Goal: Information Seeking & Learning: Learn about a topic

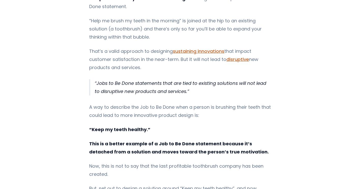
scroll to position [324, 0]
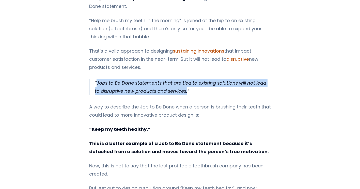
drag, startPoint x: 192, startPoint y: 82, endPoint x: 83, endPoint y: 71, distance: 109.4
copy p "Jobs to Be Done statements that are tied to existing solutions will not lead to…"
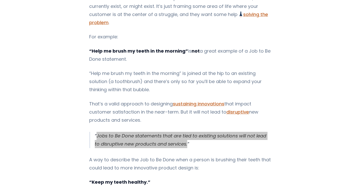
scroll to position [271, 0]
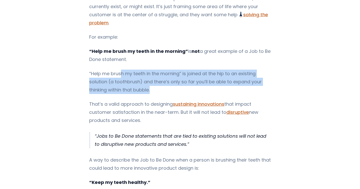
drag, startPoint x: 156, startPoint y: 82, endPoint x: 119, endPoint y: 66, distance: 40.8
click at [119, 70] on p "“Help me brush my teeth in the morning” is joined at the hip to an existing sol…" at bounding box center [180, 82] width 182 height 24
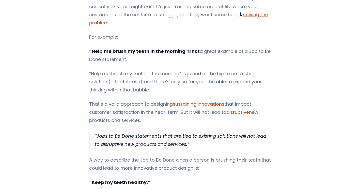
click at [133, 54] on p "“Help me brush my teeth in the morning” is not a great example of a Job to Be D…" at bounding box center [180, 55] width 182 height 16
drag, startPoint x: 128, startPoint y: 52, endPoint x: 83, endPoint y: 42, distance: 46.3
copy p "“Help me brush my teeth in the morning” is not a great example of a Job to Be D…"
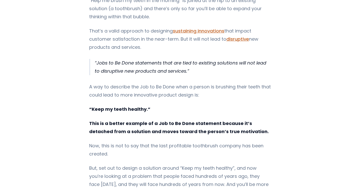
scroll to position [349, 0]
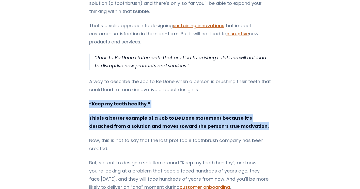
drag, startPoint x: 244, startPoint y: 117, endPoint x: 80, endPoint y: 97, distance: 165.3
copy div "“Keep my teeth healthy.” This is a better example of a Job to Be Done statement…"
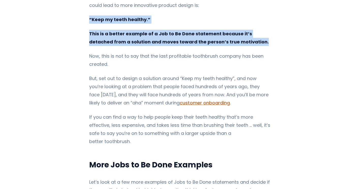
scroll to position [437, 0]
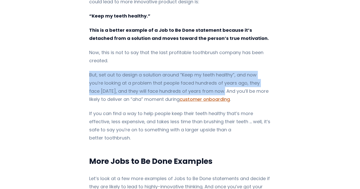
drag, startPoint x: 87, startPoint y: 65, endPoint x: 195, endPoint y: 84, distance: 110.1
click at [195, 84] on p "But, set out to design a solution around “Keep my teeth healthy”, and now you’r…" at bounding box center [180, 87] width 182 height 33
copy p "But, set out to design a solution around “Keep my teeth healthy”, and now you’r…"
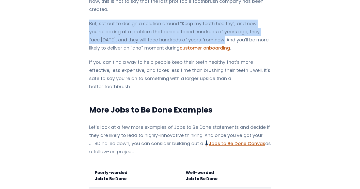
scroll to position [489, 0]
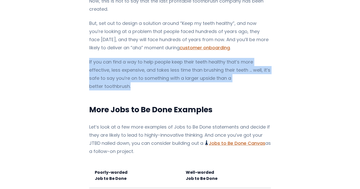
drag, startPoint x: 85, startPoint y: 51, endPoint x: 263, endPoint y: 70, distance: 179.4
click at [263, 70] on div "If you're trying to integrate Jobs to Be Done Jobs to Be Done Framework and Its…" at bounding box center [180, 166] width 240 height 1130
copy p "If you can find a way to help people keep their teeth healthy that’s more effec…"
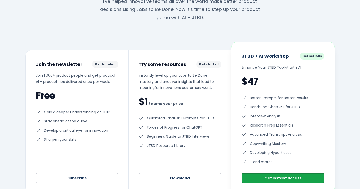
scroll to position [1348, 0]
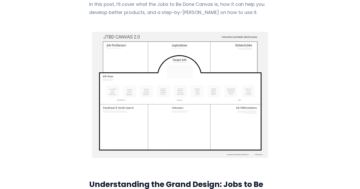
scroll to position [191, 0]
